Goal: Find specific page/section: Find specific page/section

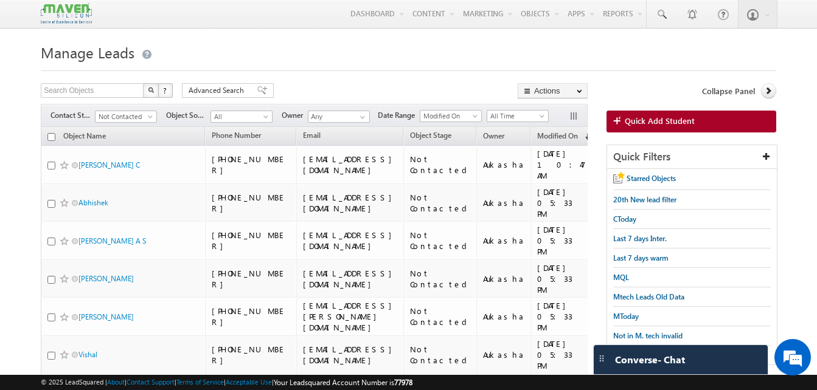
click at [438, 47] on h1 "Manage Leads" at bounding box center [408, 52] width 735 height 24
click at [269, 57] on h1 "Manage Leads" at bounding box center [408, 52] width 735 height 24
click at [283, 68] on div at bounding box center [408, 67] width 735 height 8
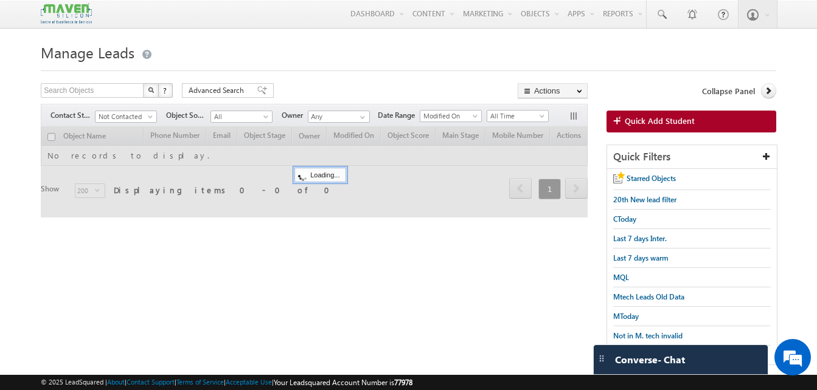
click at [300, 67] on div at bounding box center [408, 67] width 735 height 8
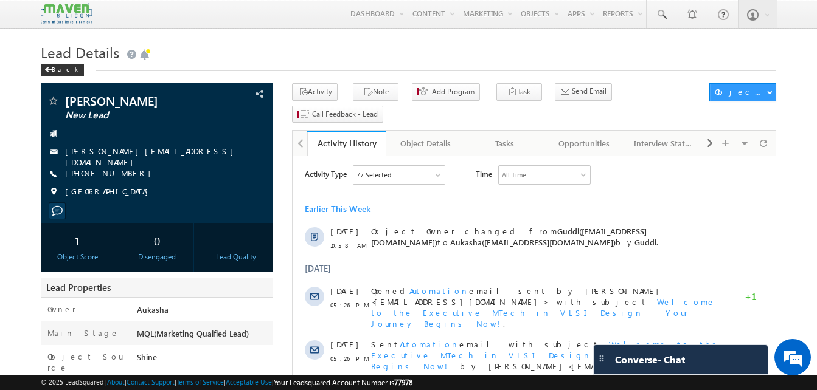
click at [321, 63] on h1 "Lead Details" at bounding box center [408, 52] width 735 height 24
click at [657, 12] on span at bounding box center [661, 15] width 12 height 12
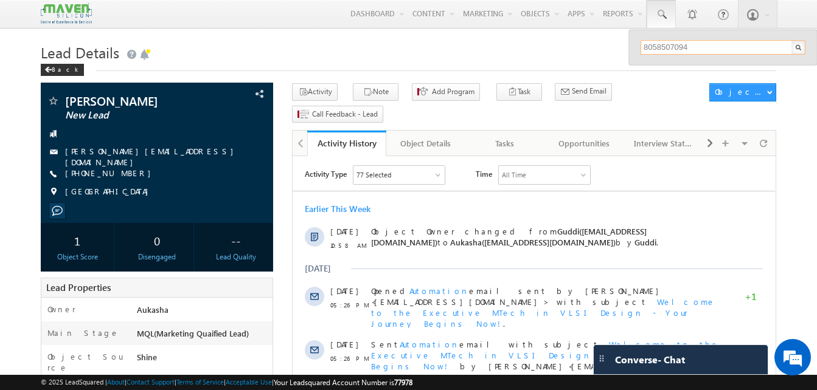
type input "8058507094"
